Goal: Communication & Community: Ask a question

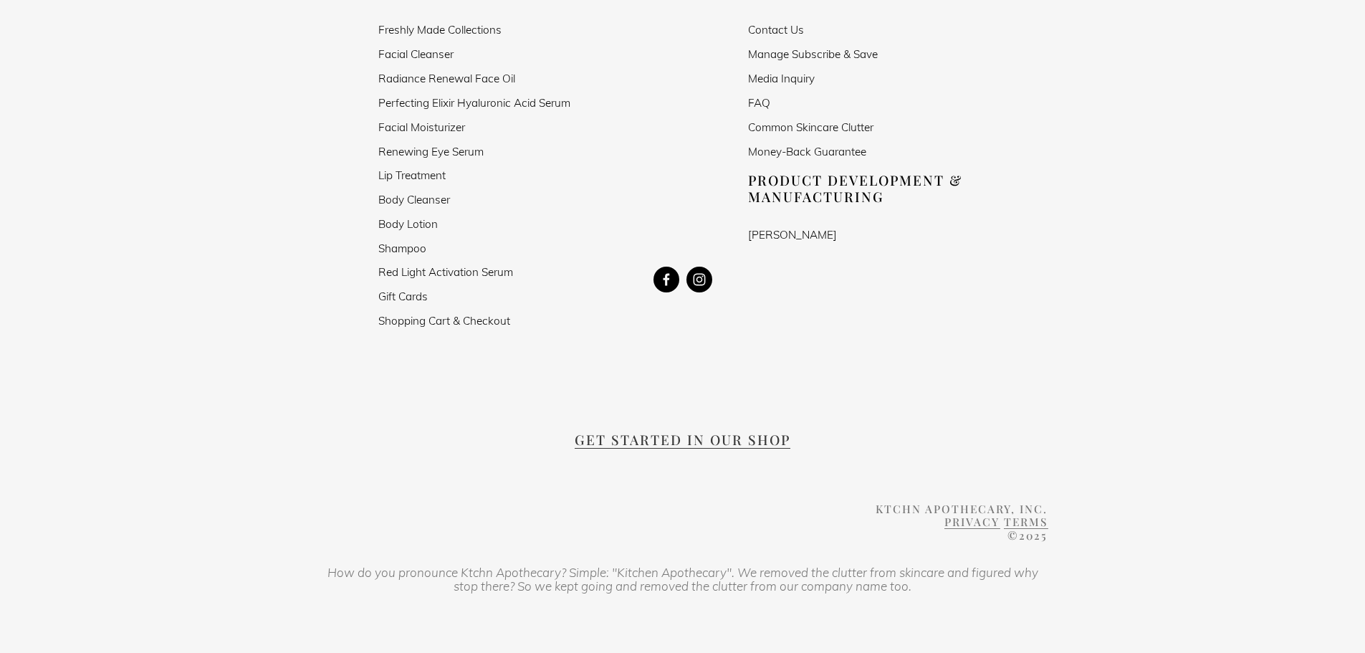
scroll to position [819, 0]
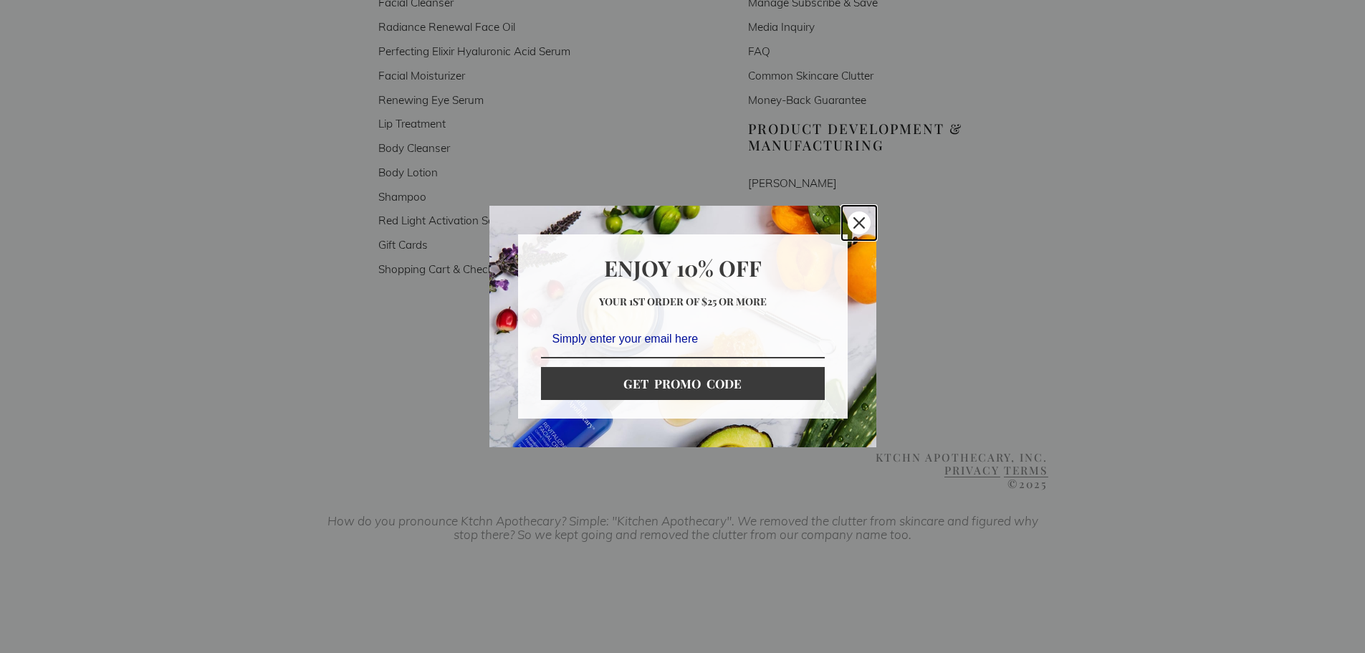
click at [860, 223] on icon "close icon" at bounding box center [858, 222] width 11 height 11
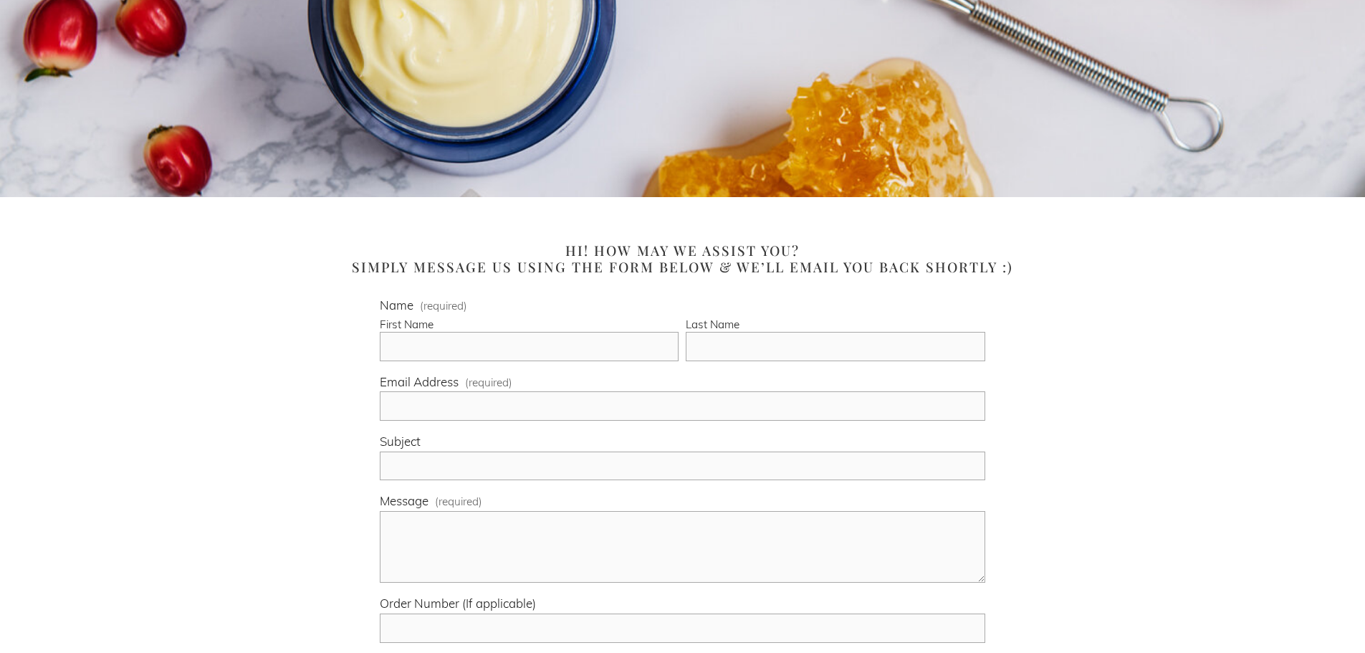
scroll to position [317, 0]
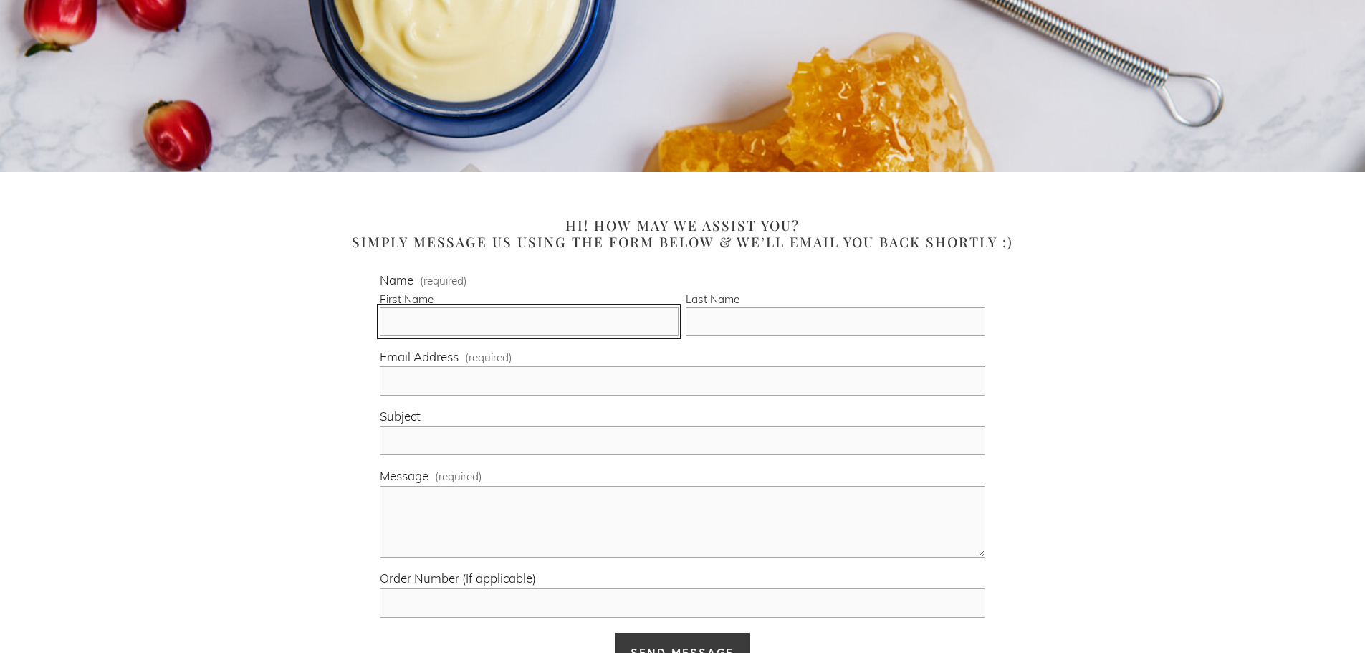
click at [618, 321] on input "First Name" at bounding box center [529, 321] width 299 height 29
type input "[PERSON_NAME]"
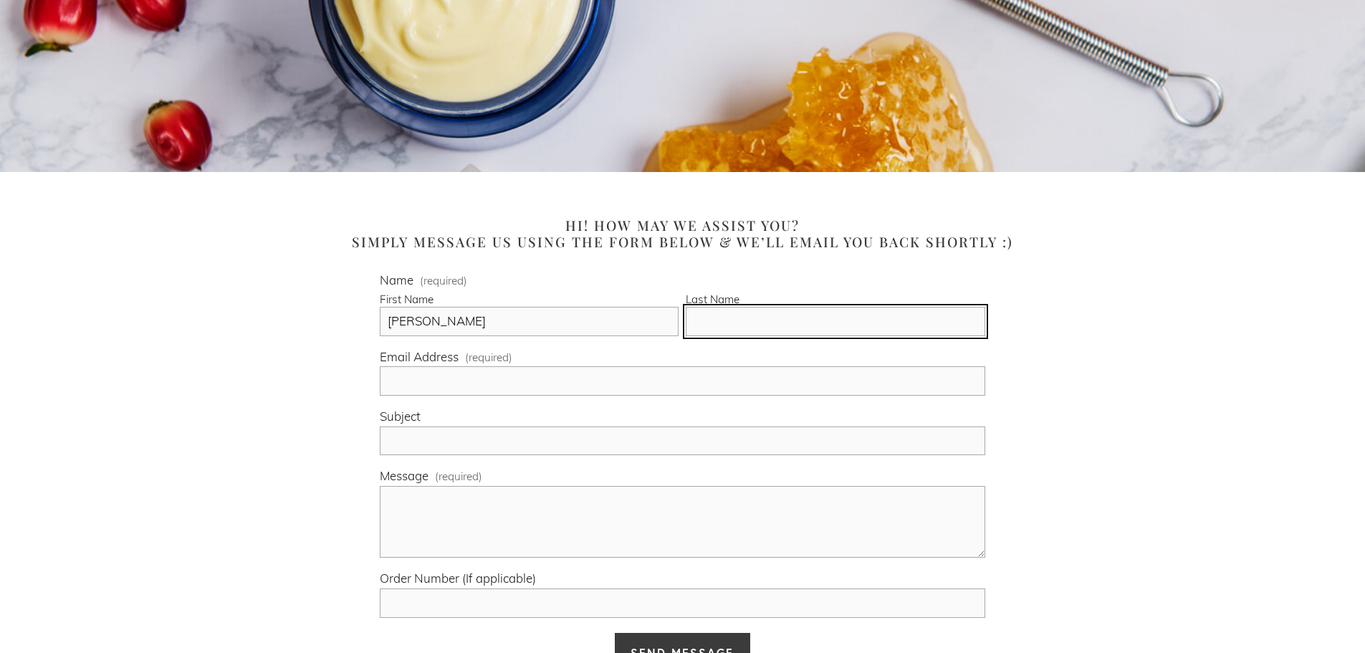
type input "[PERSON_NAME]"
type input "[EMAIL_ADDRESS][DOMAIN_NAME]"
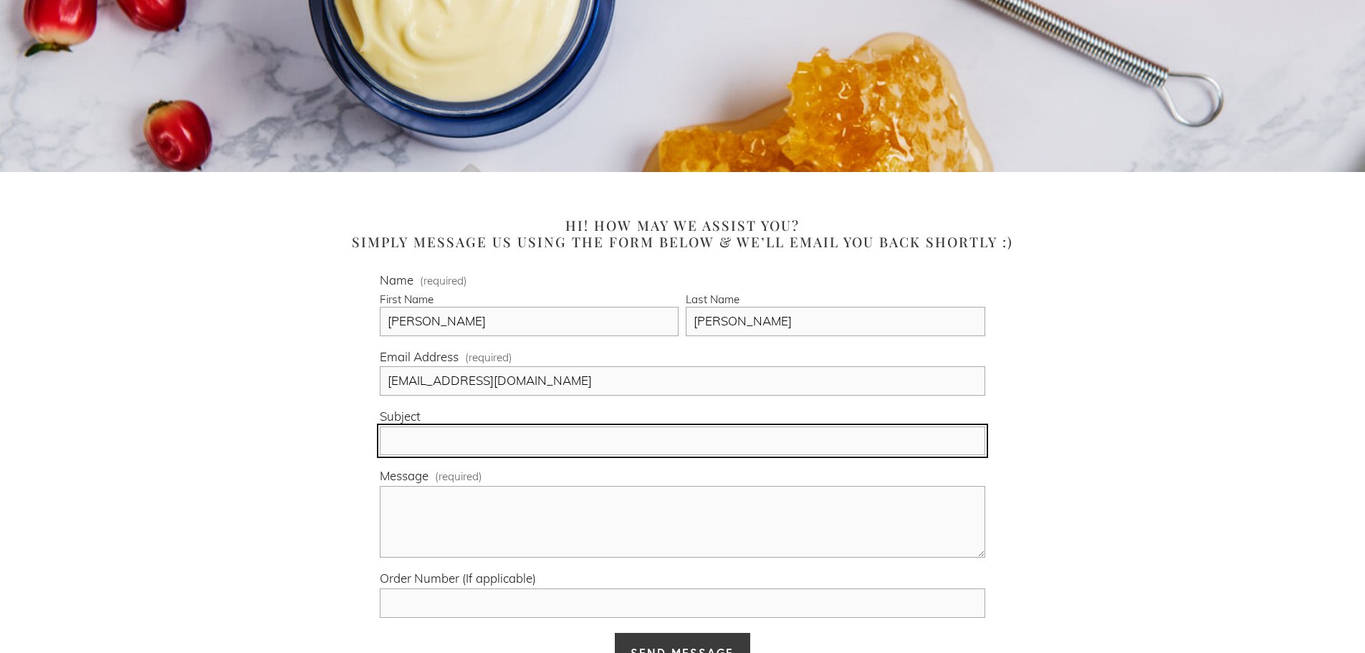
click at [554, 452] on input "Subject" at bounding box center [682, 440] width 605 height 29
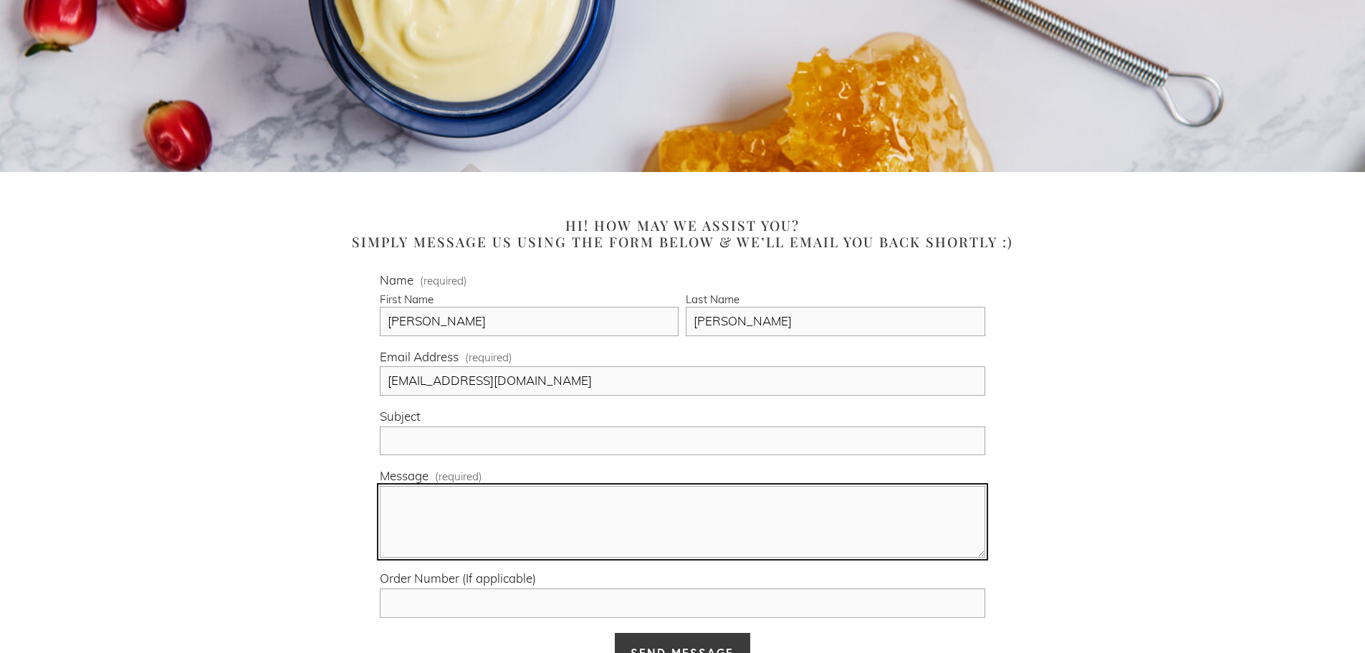
click at [547, 489] on textarea "Message (required)" at bounding box center [682, 522] width 605 height 72
paste textarea "Hi [Brand Name] Team, My name is [PERSON_NAME], owner of Coldsolez, LLC. We're …"
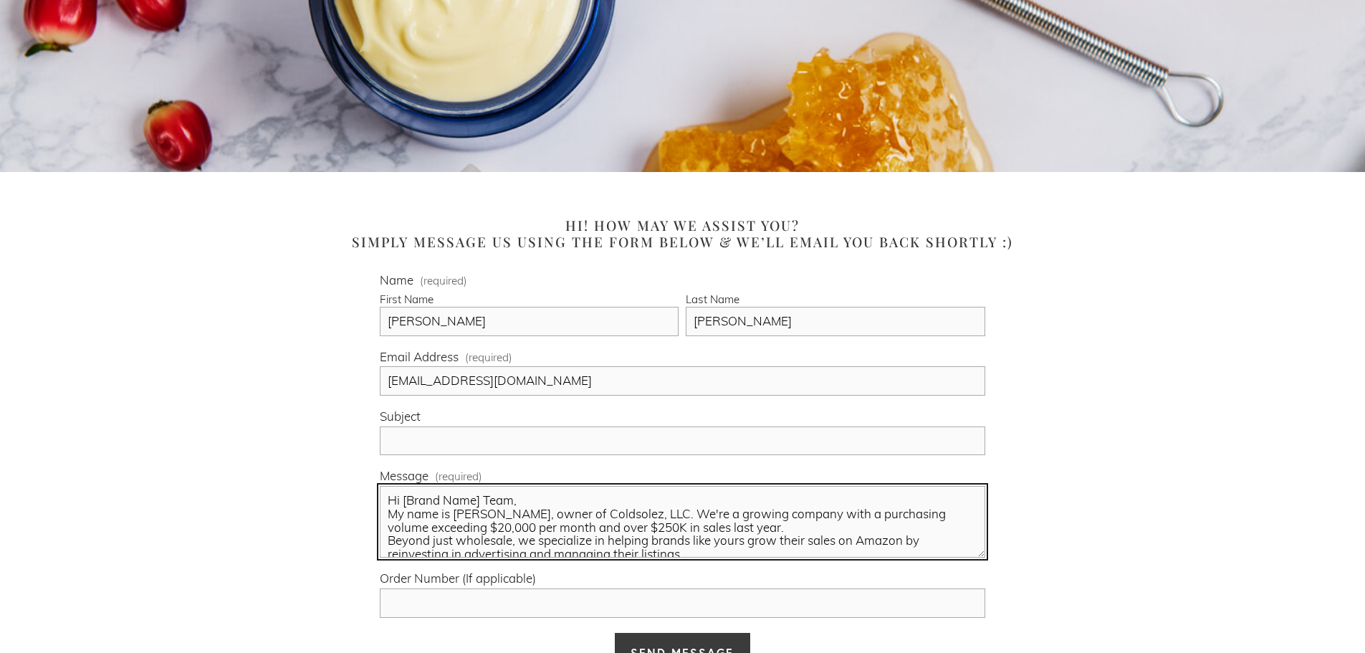
scroll to position [59, 0]
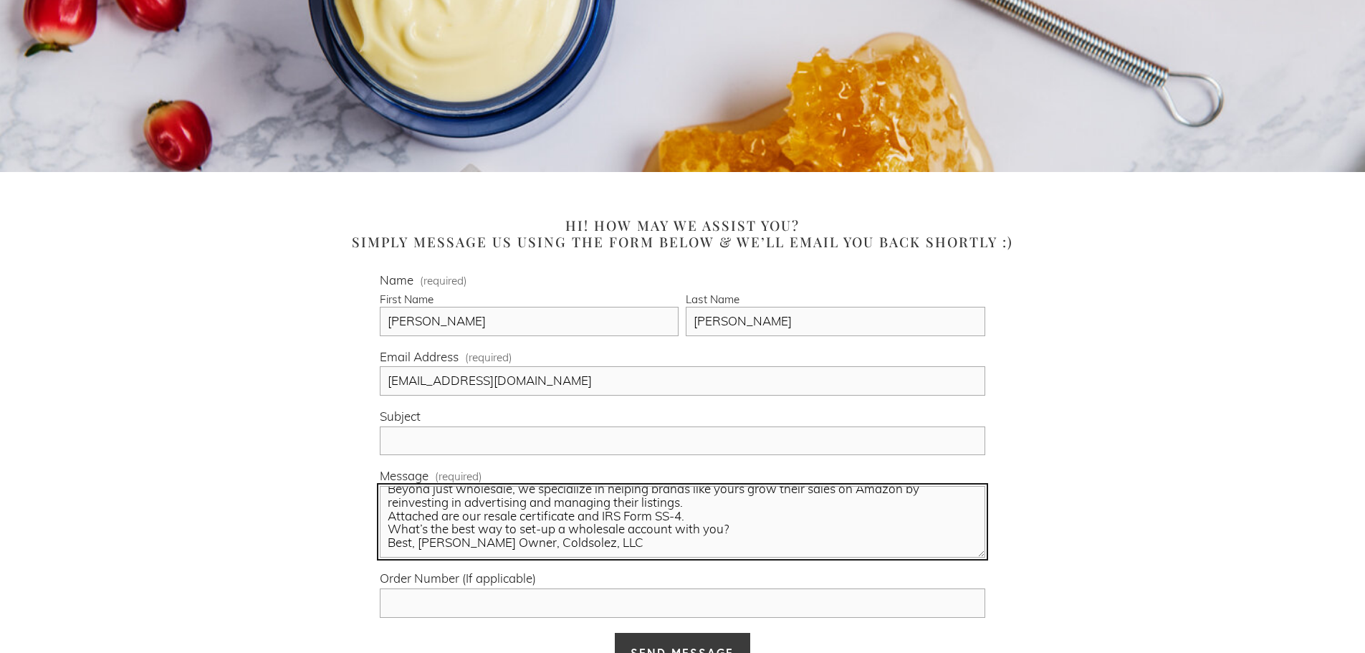
type textarea "Hi [Brand Name] Team, My name is [PERSON_NAME], owner of Coldsolez, LLC. We're …"
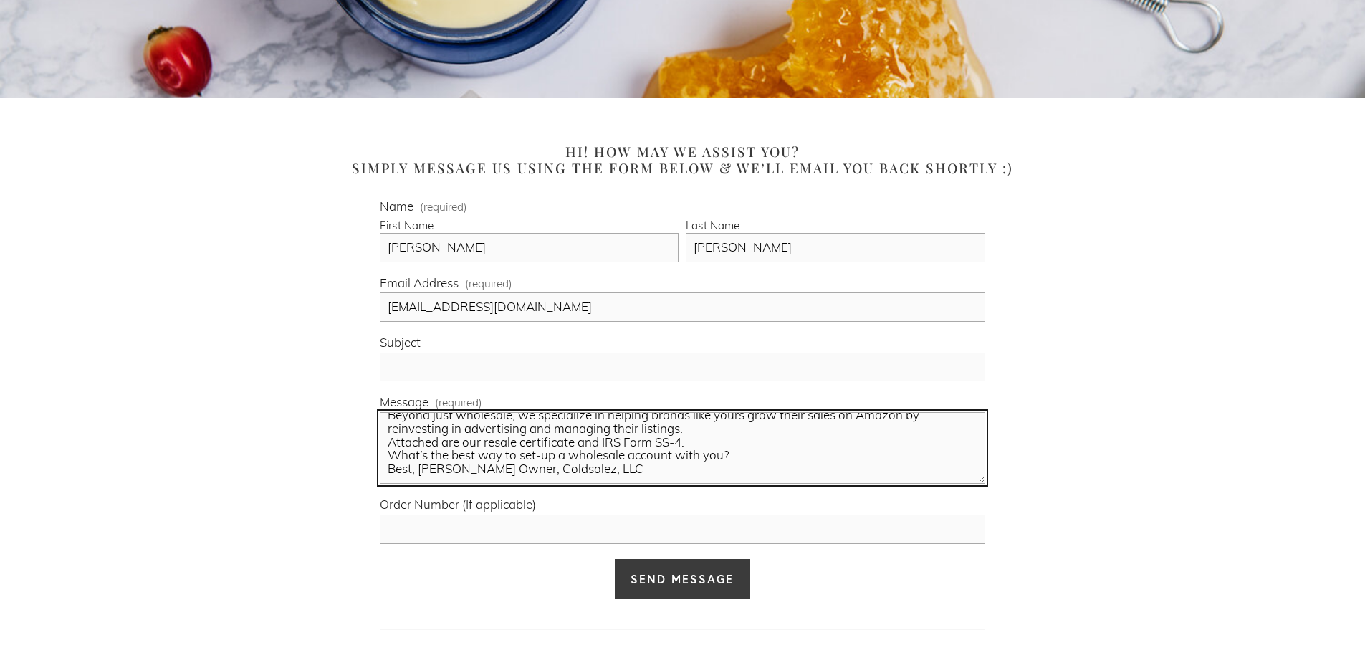
scroll to position [461, 0]
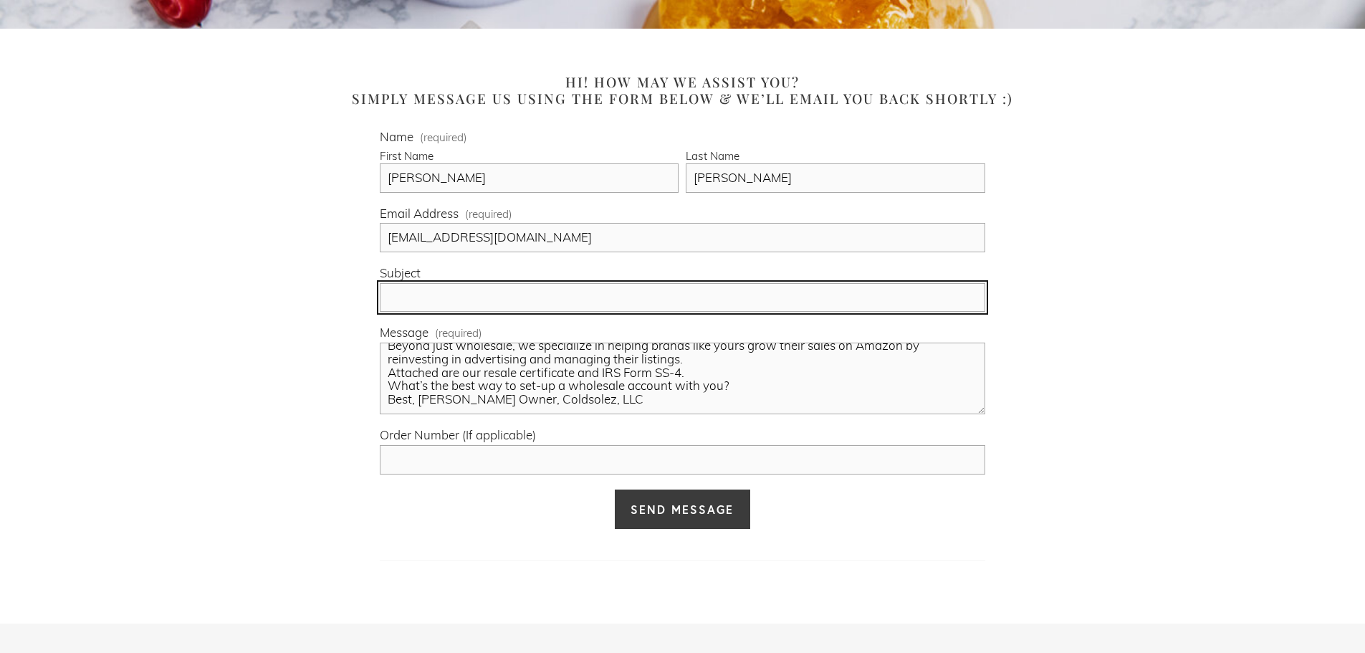
click at [501, 293] on input "Subject" at bounding box center [682, 297] width 605 height 29
paste input "Partnership Inquiry from Coldsolez, LLC"
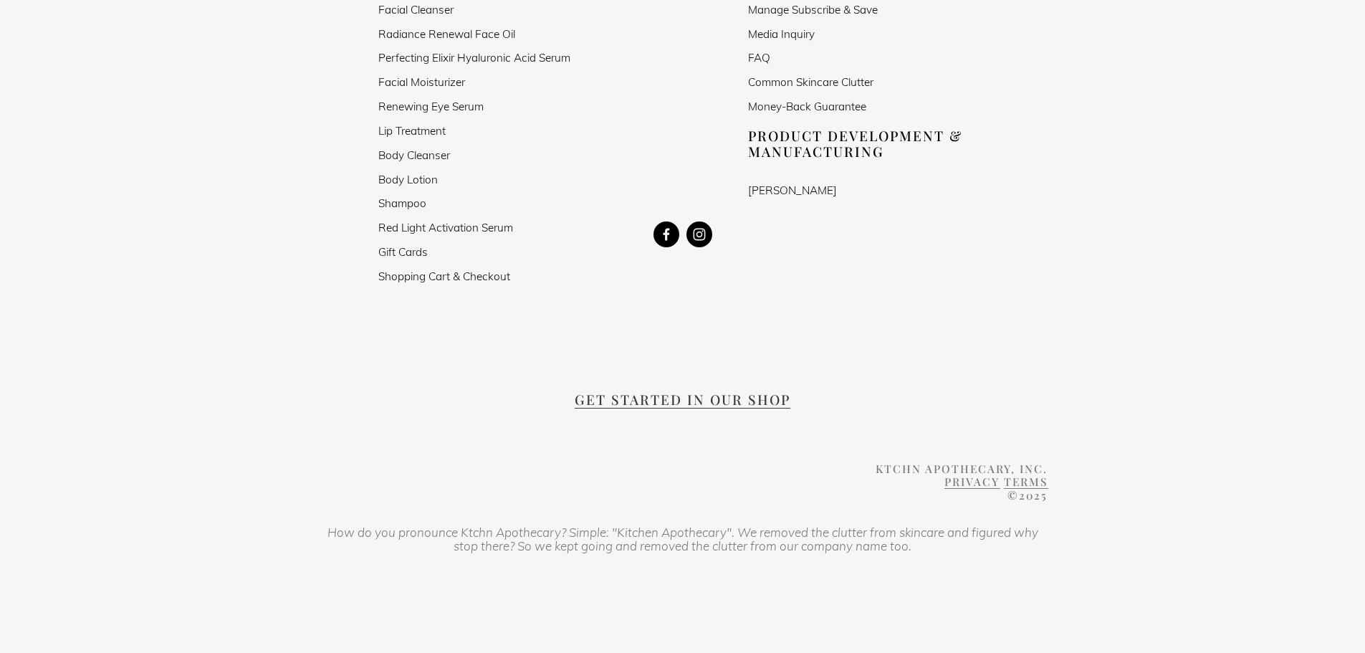
scroll to position [1203, 0]
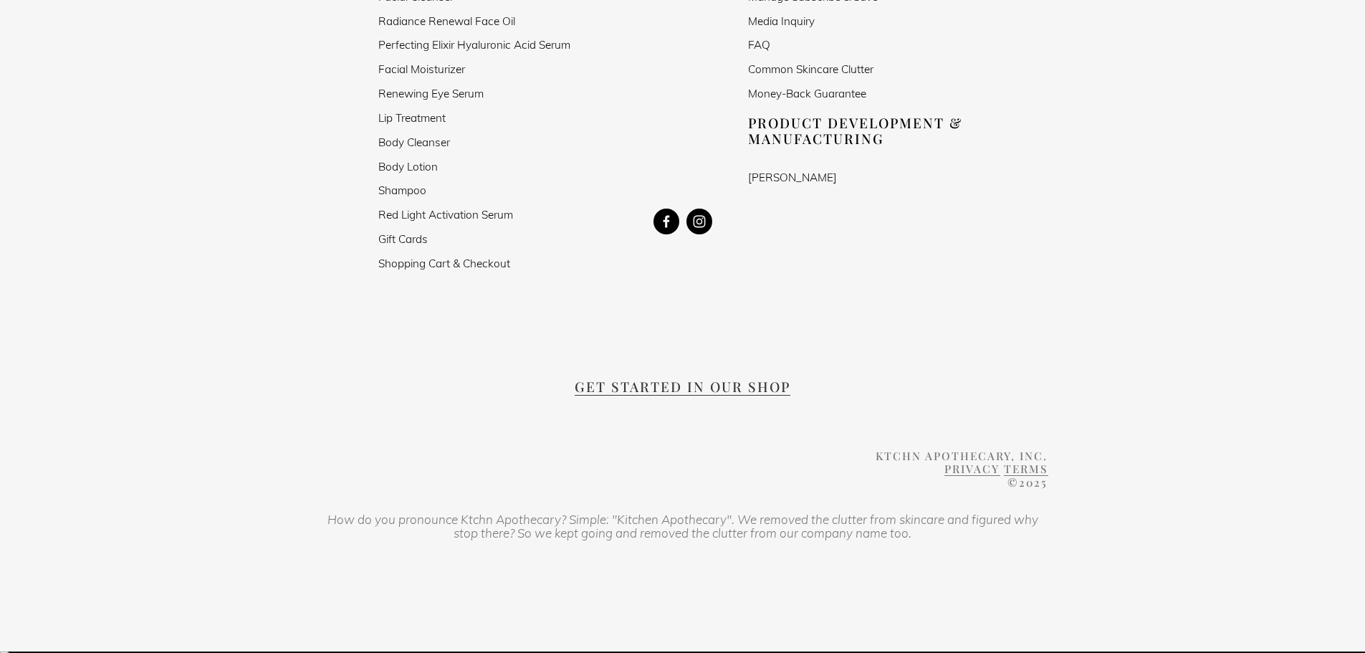
type input "Partnership Inquiry from Coldsolez, LLC"
drag, startPoint x: 460, startPoint y: 517, endPoint x: 559, endPoint y: 514, distance: 99.6
click at [559, 514] on em "How do you pronounce Ktchn Apothecary? Simple: "Kitchen Apothecary". We removed…" at bounding box center [683, 526] width 713 height 30
copy em "Ktchn Apothecary"
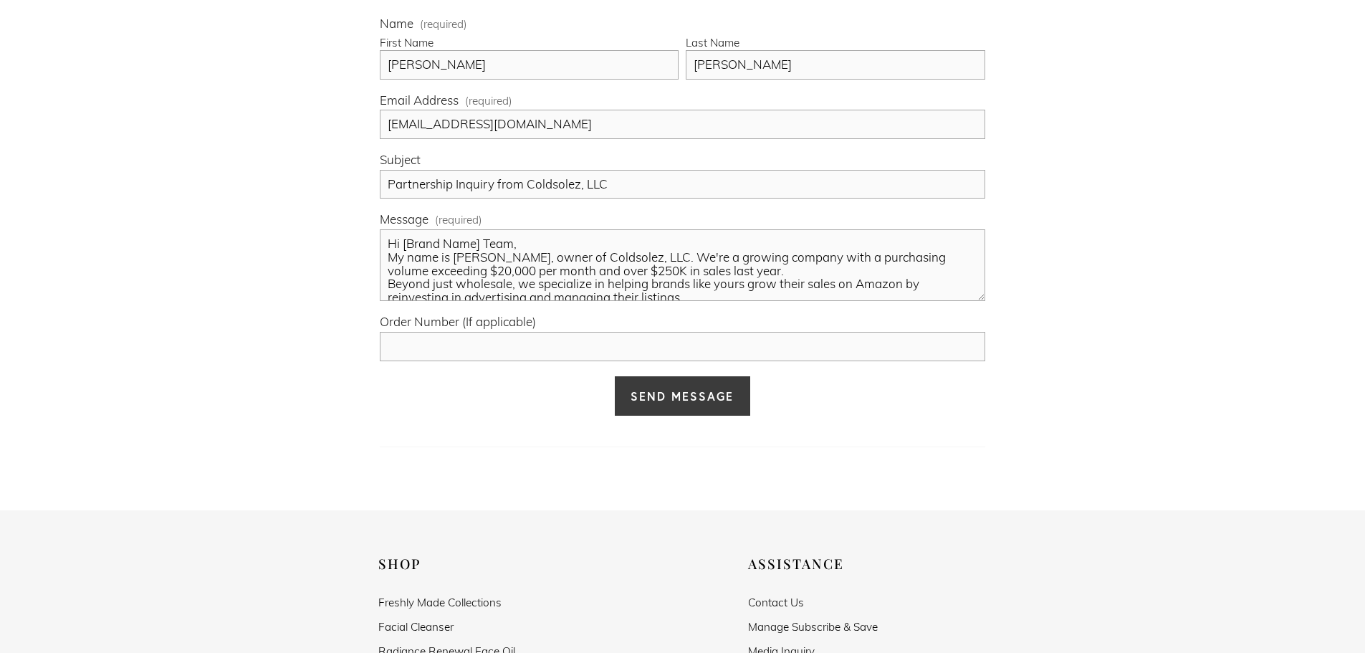
scroll to position [559, 0]
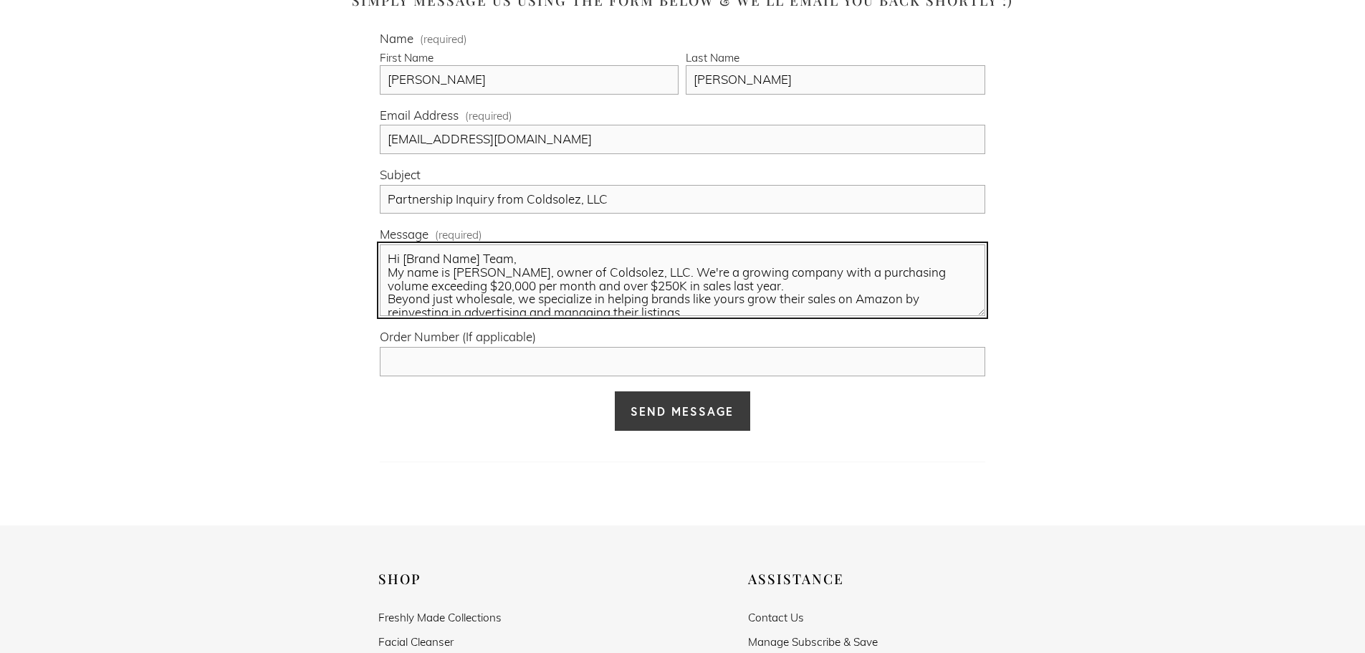
drag, startPoint x: 482, startPoint y: 263, endPoint x: 404, endPoint y: 262, distance: 78.1
click at [404, 262] on textarea "Hi [Brand Name] Team, My name is [PERSON_NAME], owner of Coldsolez, LLC. We're …" at bounding box center [682, 280] width 605 height 72
paste textarea "Ktchn Apothecary"
drag, startPoint x: 552, startPoint y: 256, endPoint x: 566, endPoint y: 257, distance: 14.3
click at [552, 257] on textarea "Hi Ktchn Apothecary Team, My name is [PERSON_NAME], owner of Coldsolez, LLC. We…" at bounding box center [682, 280] width 605 height 72
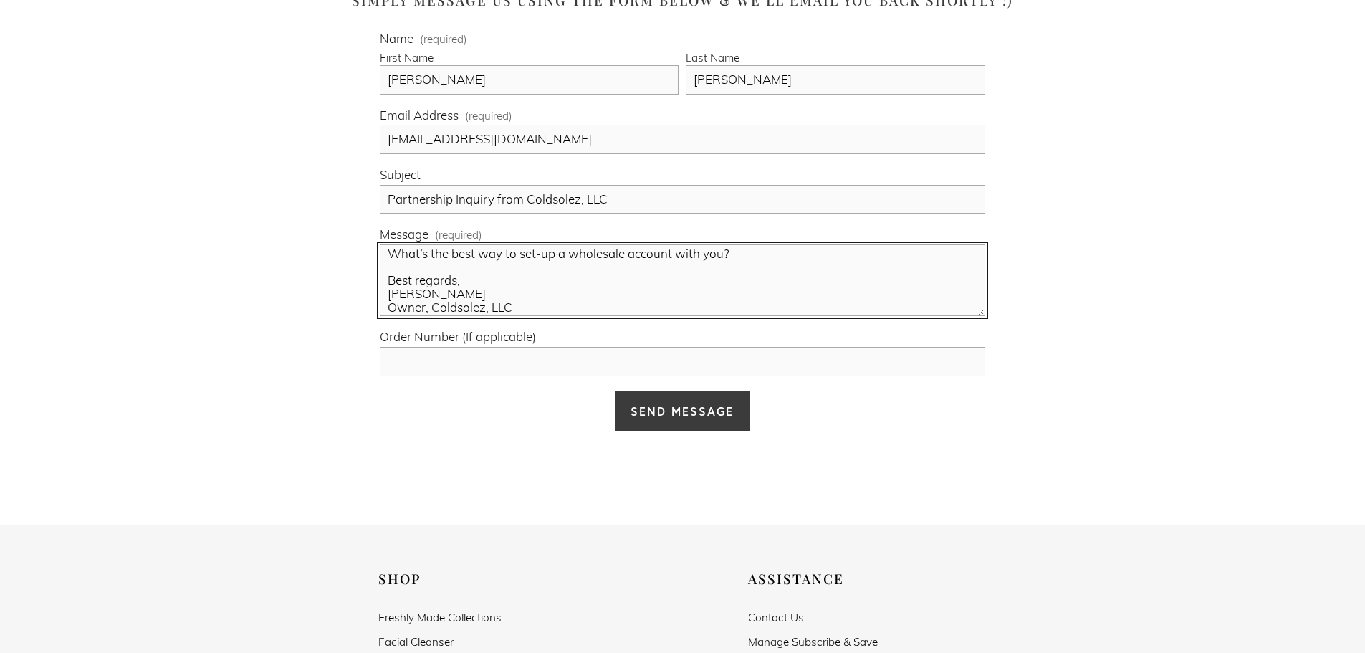
scroll to position [112, 0]
type textarea "Hi Ktchn Apothecary Team, My name is [PERSON_NAME], owner of Coldsolez, LLC. We…"
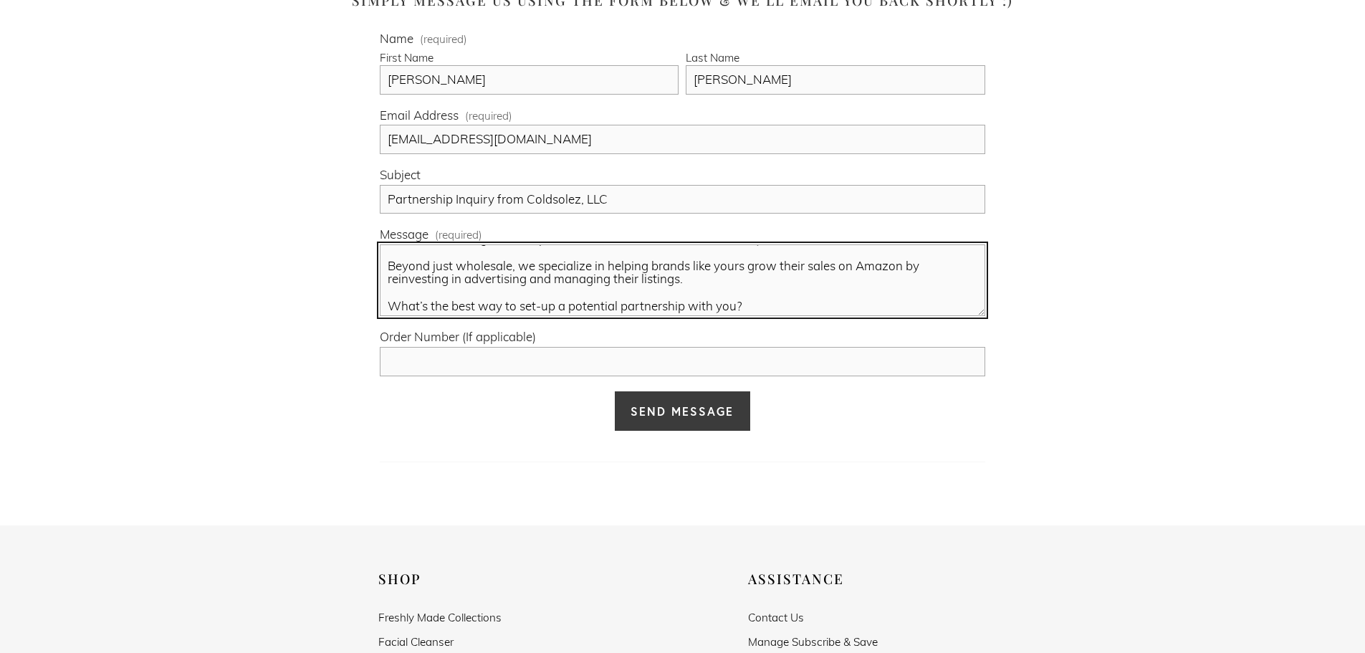
scroll to position [0, 0]
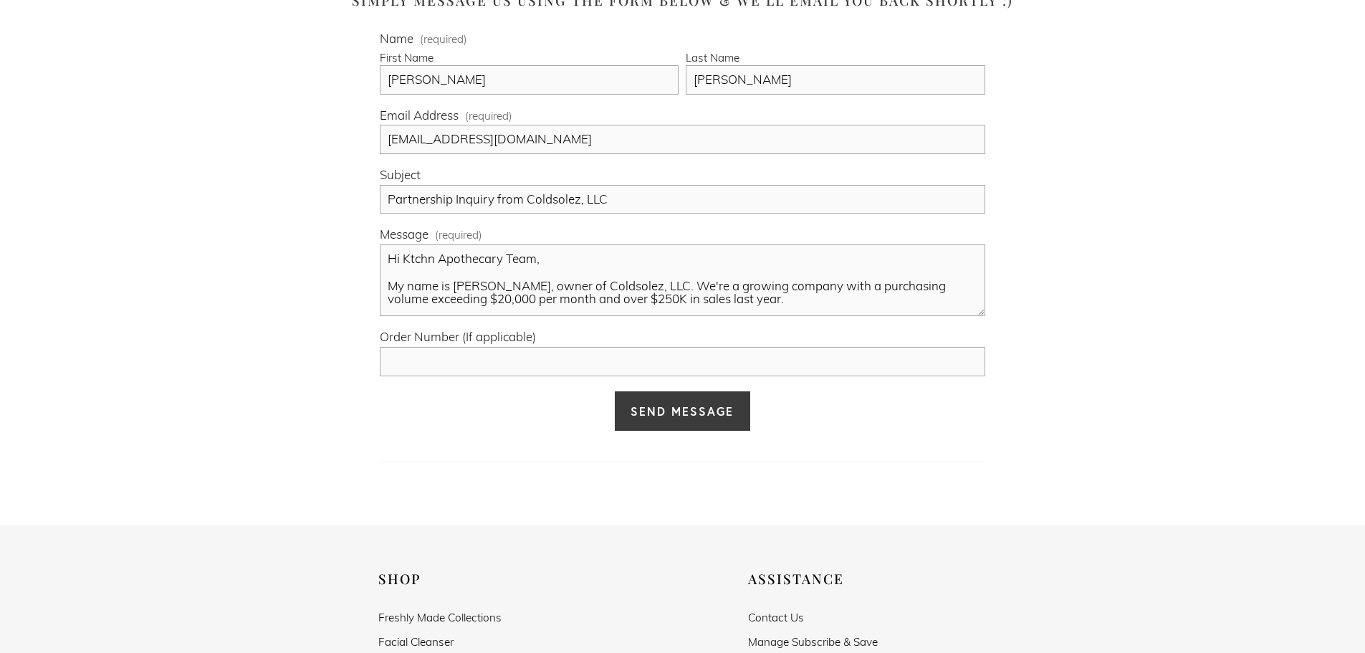
click at [668, 404] on span "Send Message" at bounding box center [681, 410] width 103 height 15
